Goal: Entertainment & Leisure: Consume media (video, audio)

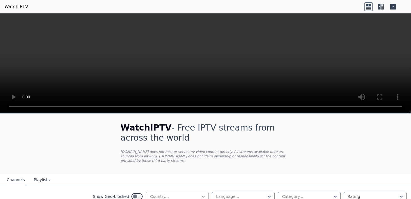
click at [202, 196] on icon at bounding box center [204, 197] width 6 height 6
click at [204, 196] on icon at bounding box center [203, 197] width 3 height 2
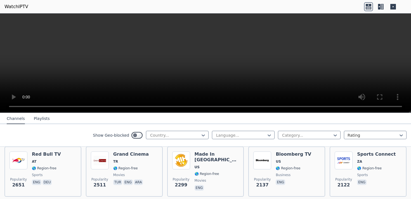
scroll to position [231, 0]
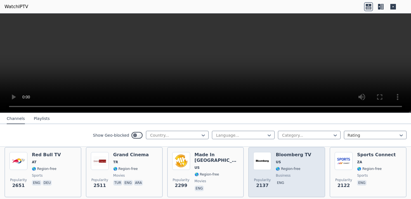
click at [292, 167] on span "🌎 Region-free" at bounding box center [288, 169] width 25 height 4
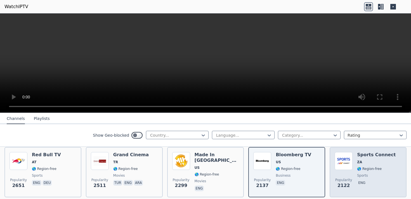
click at [387, 165] on div "Sports Connect ZA 🌎 Region-free sports eng" at bounding box center [376, 172] width 39 height 40
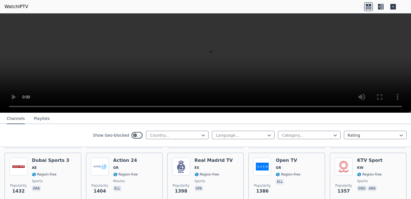
scroll to position [447, 0]
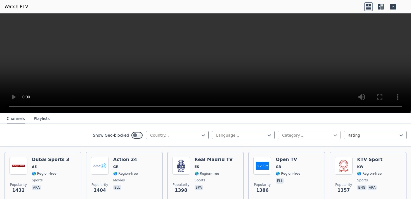
click at [337, 134] on icon at bounding box center [336, 136] width 6 height 6
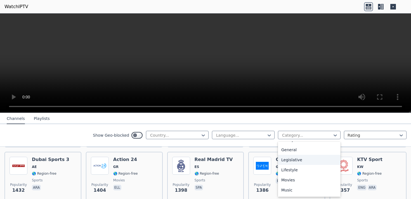
scroll to position [119, 0]
click at [295, 180] on div "Movies" at bounding box center [309, 180] width 63 height 10
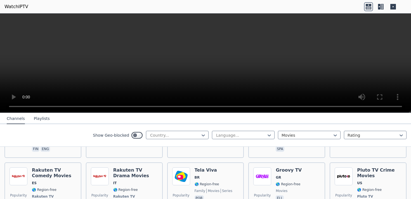
scroll to position [698, 0]
click at [362, 135] on div at bounding box center [373, 136] width 51 height 6
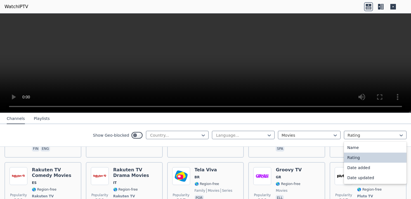
click at [52, 134] on div "Show Geo-blocked Country... Language... Movies Rating selected, 2 of 4. 4 resul…" at bounding box center [205, 135] width 411 height 23
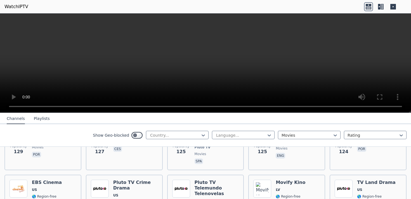
scroll to position [1302, 0]
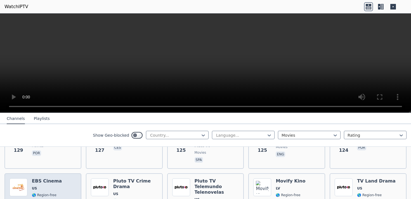
click at [48, 193] on span "🌎 Region-free" at bounding box center [44, 195] width 25 height 4
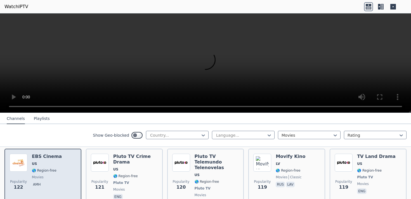
scroll to position [1326, 0]
